Goal: Transaction & Acquisition: Book appointment/travel/reservation

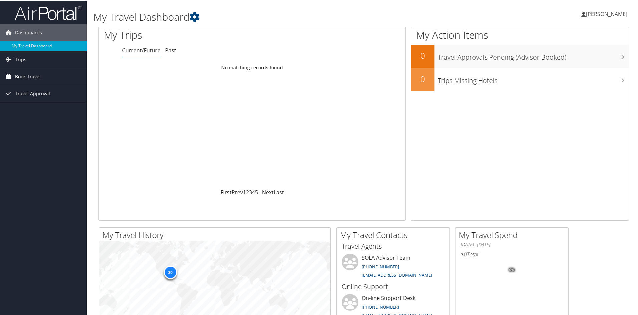
click at [33, 77] on span "Book Travel" at bounding box center [28, 76] width 26 height 17
click at [36, 98] on link "Book/Manage Online Trips" at bounding box center [43, 99] width 87 height 10
click at [34, 74] on span "Book Travel" at bounding box center [28, 76] width 26 height 17
click at [33, 98] on link "Book/Manage Online Trips" at bounding box center [43, 99] width 87 height 10
